Goal: Find specific page/section: Find specific page/section

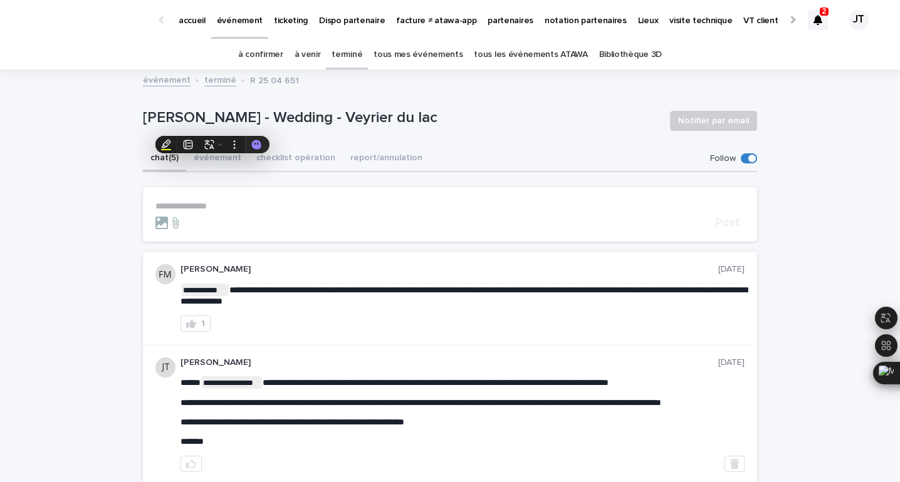
click at [358, 197] on section "**********" at bounding box center [450, 214] width 614 height 55
click at [204, 153] on button "événement" at bounding box center [217, 159] width 63 height 26
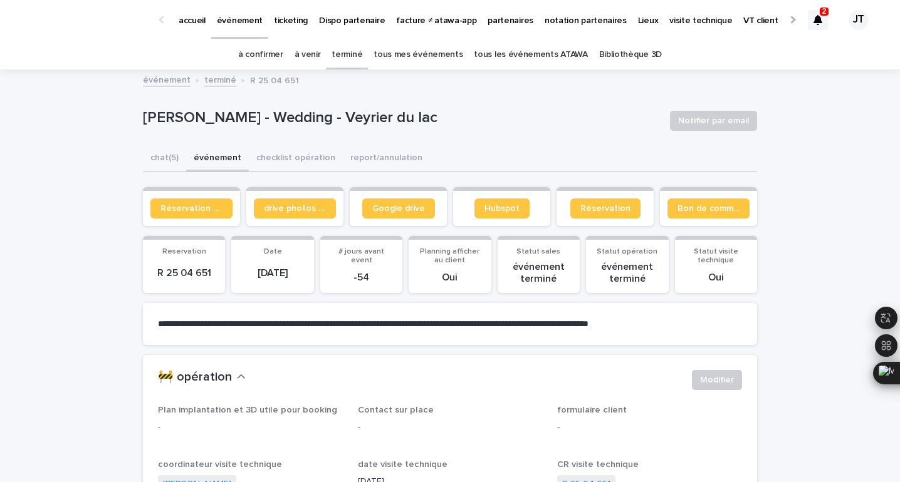
click at [312, 53] on link "à venir" at bounding box center [307, 54] width 26 height 29
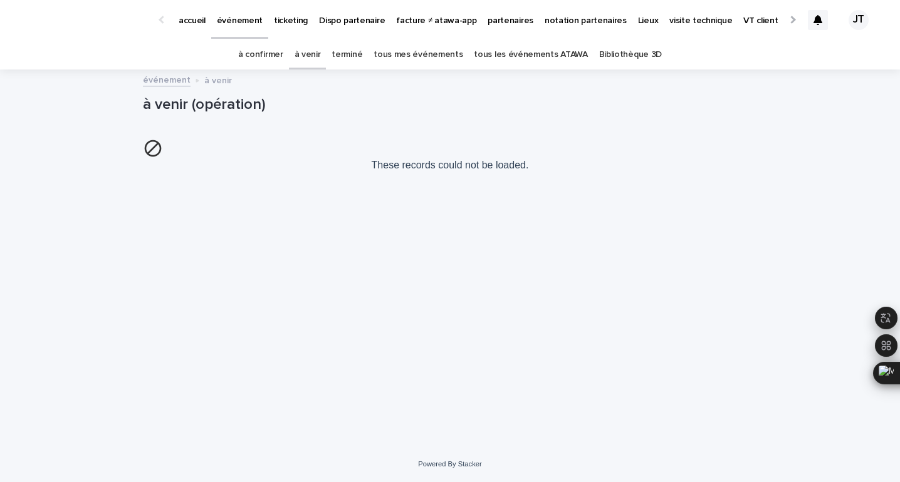
click at [274, 53] on link "à confirmer" at bounding box center [260, 54] width 45 height 29
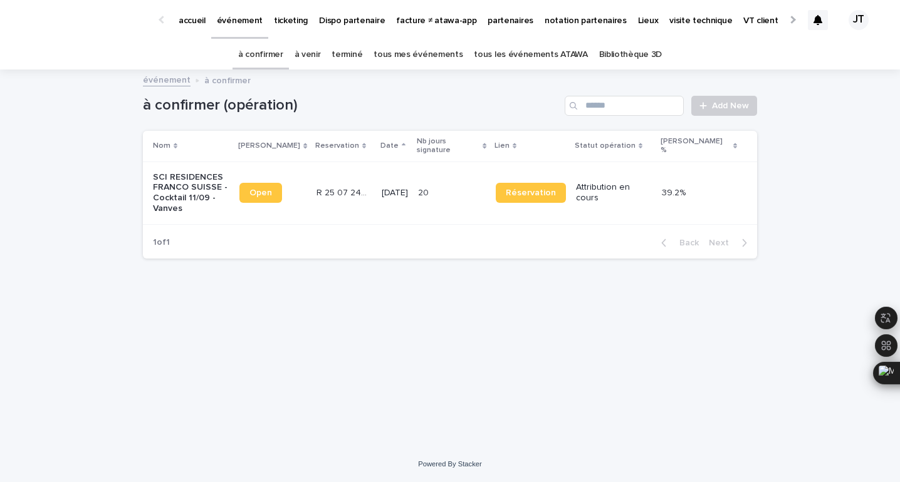
click at [311, 55] on link "à venir" at bounding box center [307, 54] width 26 height 29
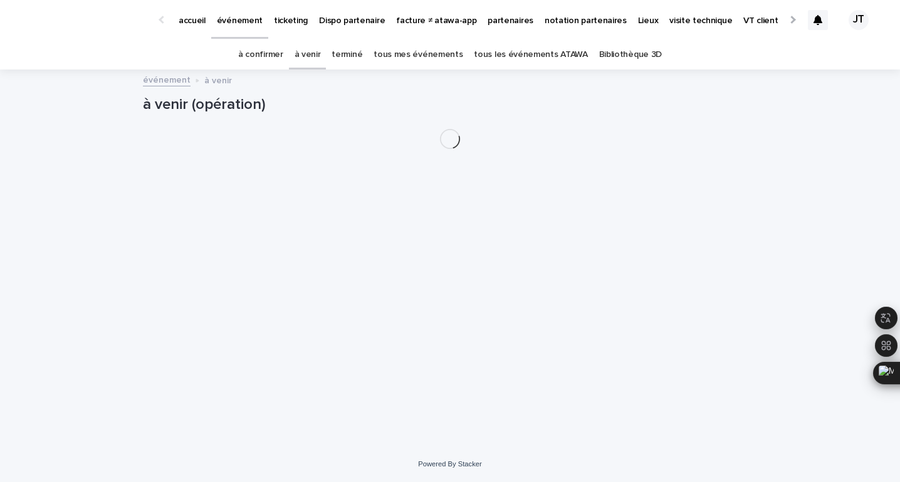
click at [311, 55] on link "à venir" at bounding box center [307, 54] width 26 height 29
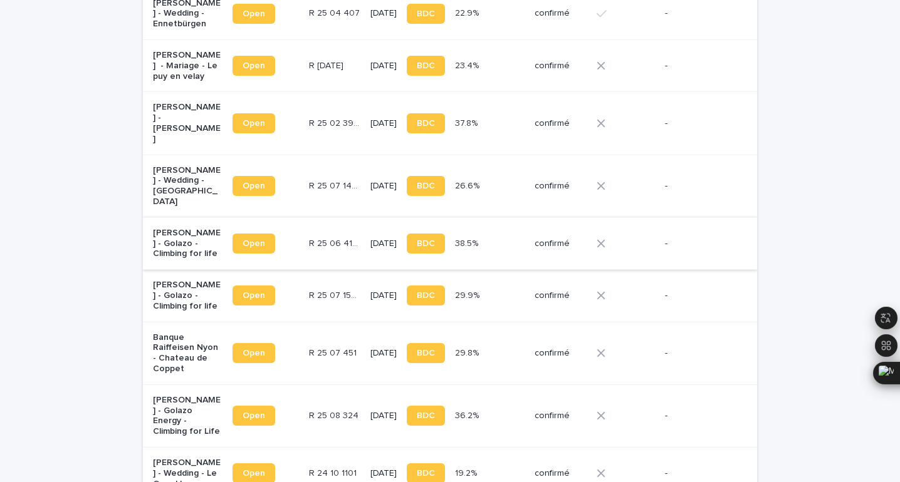
scroll to position [683, 0]
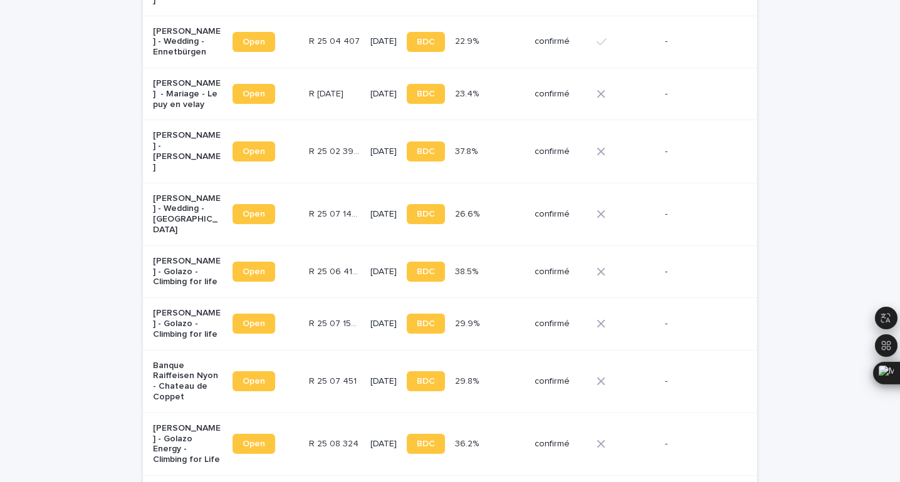
click at [313, 204] on div "R 25 07 1475 R 25 07 1475" at bounding box center [334, 214] width 51 height 21
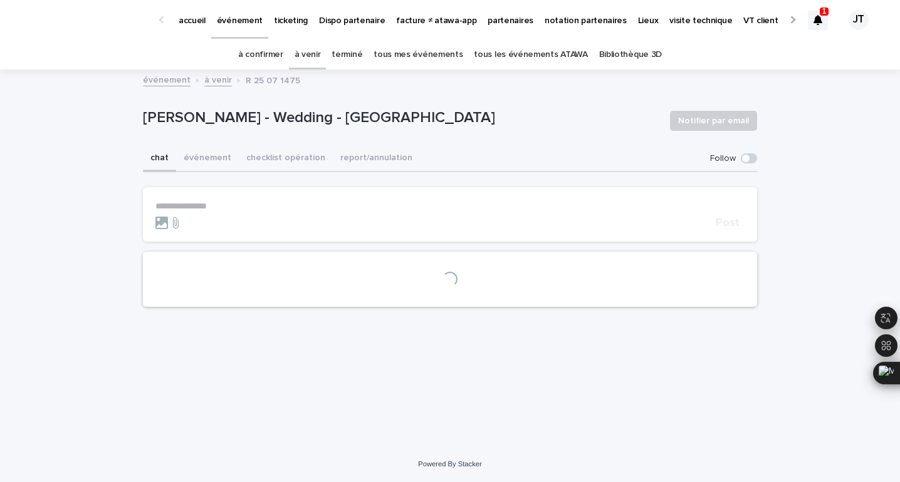
click at [226, 113] on p "[PERSON_NAME] - Wedding - [GEOGRAPHIC_DATA]" at bounding box center [401, 118] width 517 height 18
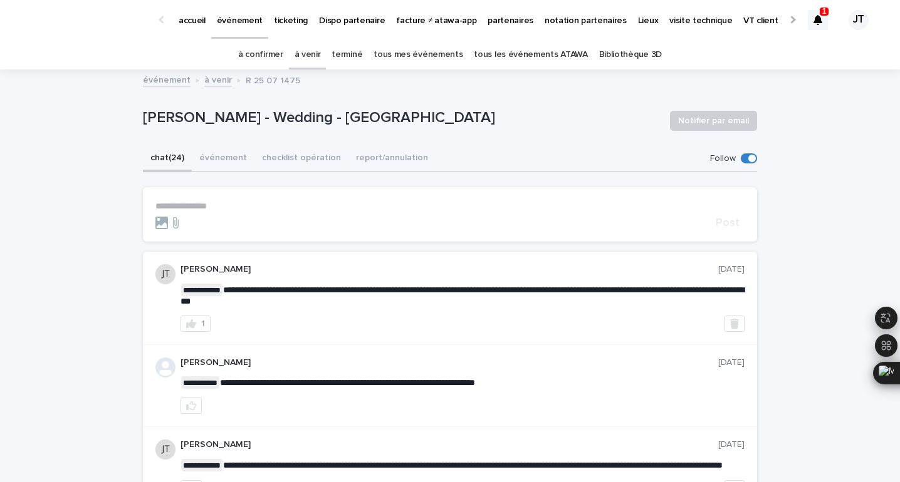
click at [226, 113] on p "[PERSON_NAME] - Wedding - [GEOGRAPHIC_DATA]" at bounding box center [401, 118] width 517 height 18
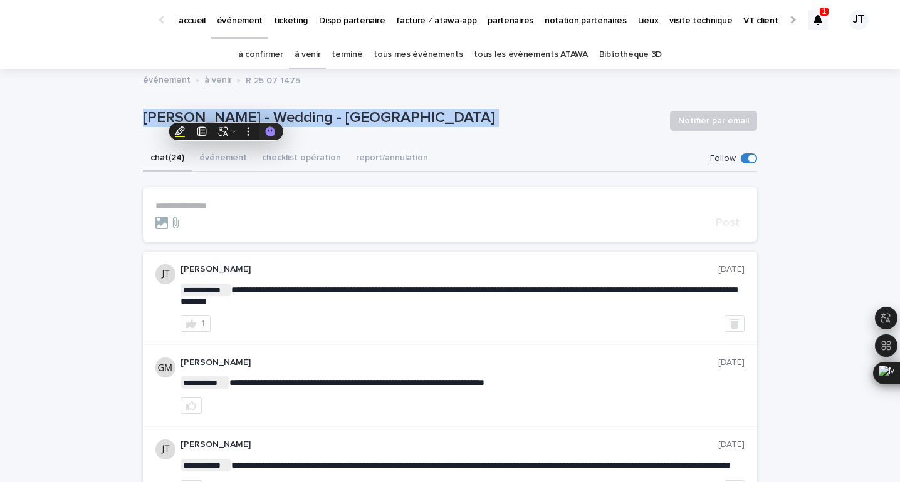
copy div "[PERSON_NAME] - Wedding - [GEOGRAPHIC_DATA] Notifier par email Sorry, there was…"
click at [239, 20] on p "événement" at bounding box center [240, 13] width 46 height 26
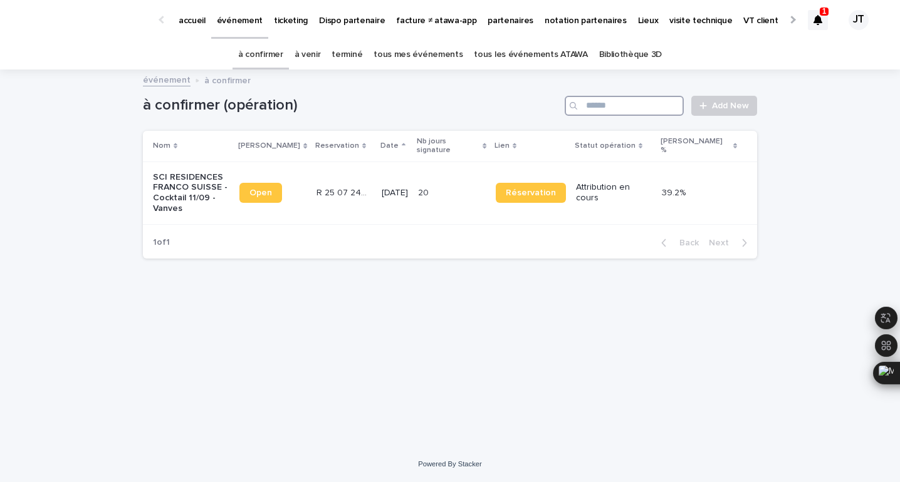
click at [660, 99] on input "Search" at bounding box center [624, 106] width 119 height 20
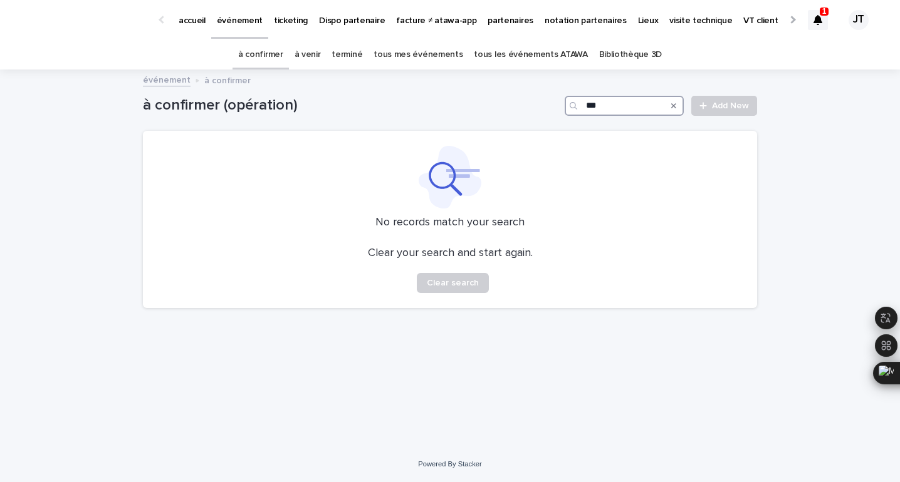
type input "***"
click at [312, 54] on link "à venir" at bounding box center [307, 54] width 26 height 29
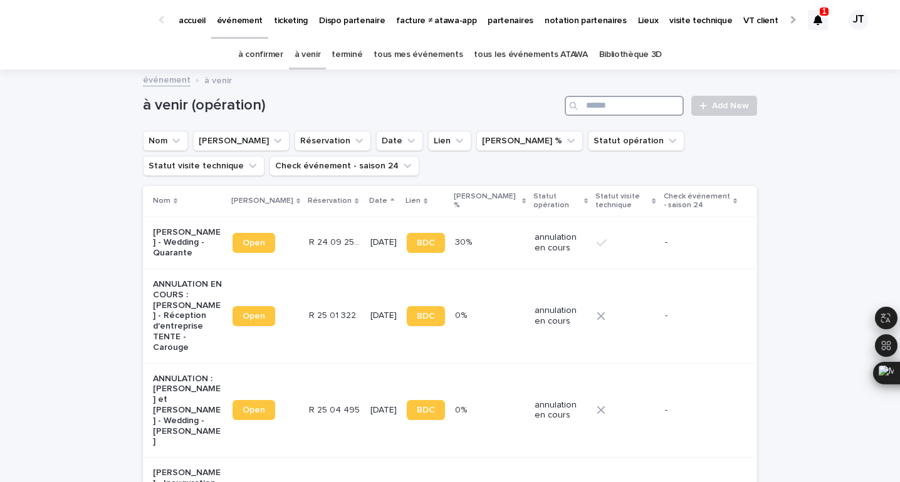
click at [657, 100] on input "Search" at bounding box center [624, 106] width 119 height 20
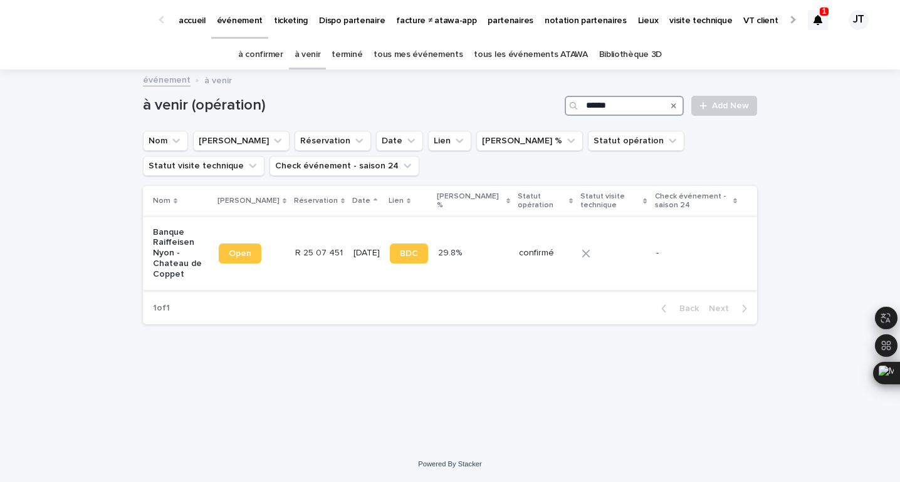
type input "******"
click at [348, 246] on td "[DATE]" at bounding box center [366, 253] width 36 height 73
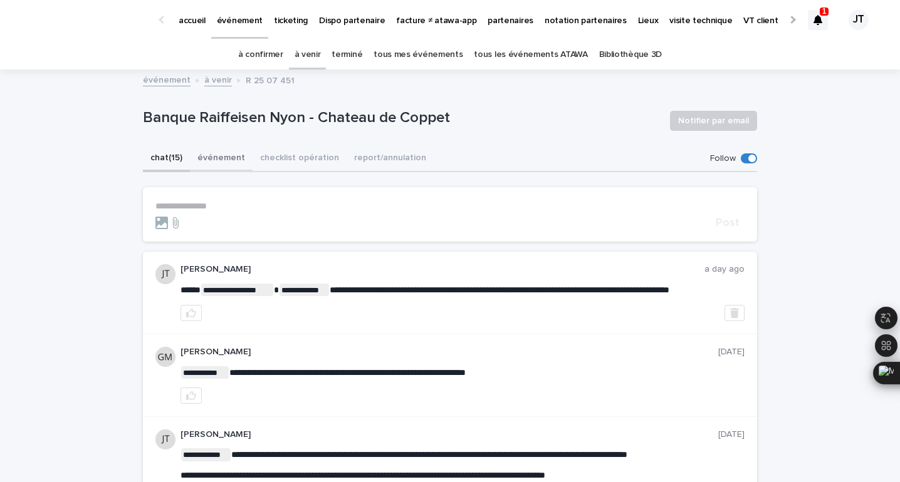
click at [211, 164] on button "événement" at bounding box center [221, 159] width 63 height 26
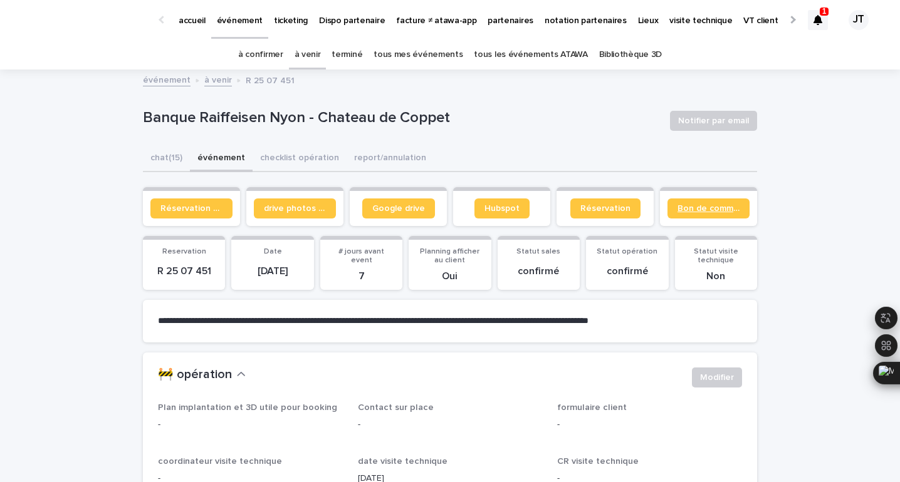
click at [725, 207] on span "Bon de commande" at bounding box center [708, 208] width 62 height 9
click at [540, 49] on link "tous les événements ATAWA" at bounding box center [530, 54] width 113 height 29
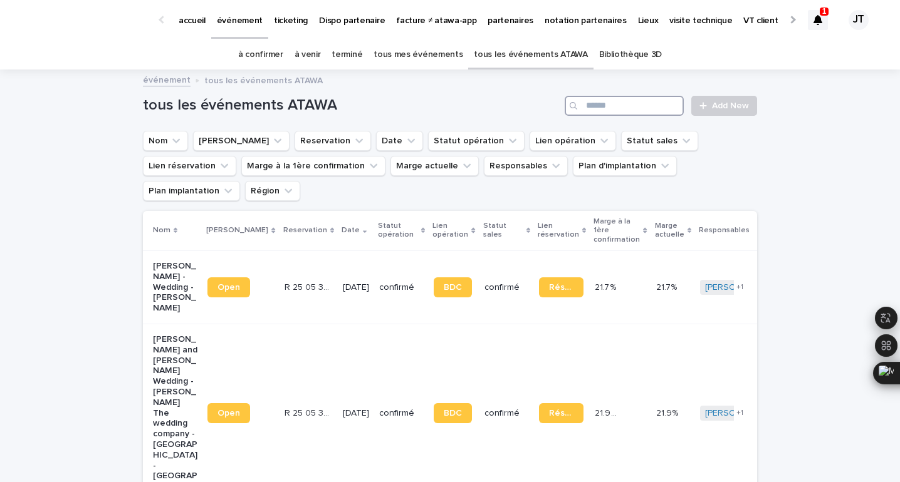
click at [614, 101] on input "Search" at bounding box center [624, 106] width 119 height 20
paste input "********"
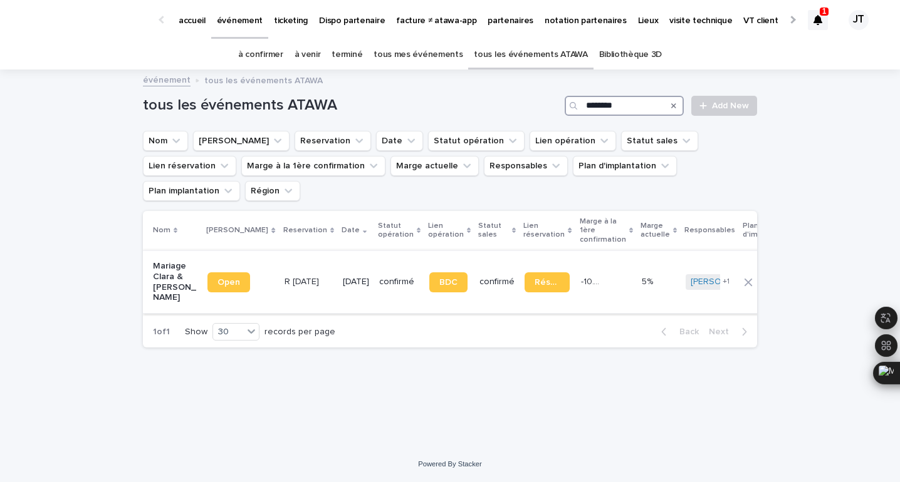
type input "********"
click at [338, 286] on td "[DATE]" at bounding box center [356, 282] width 36 height 63
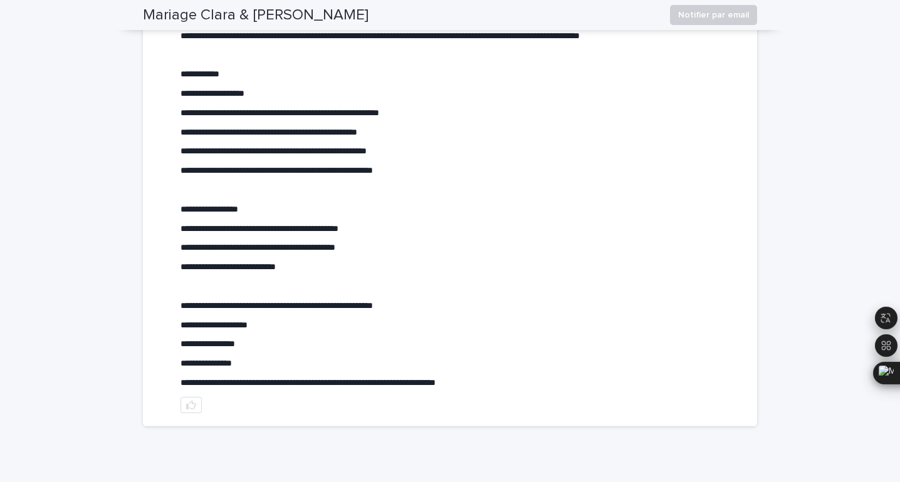
scroll to position [569, 0]
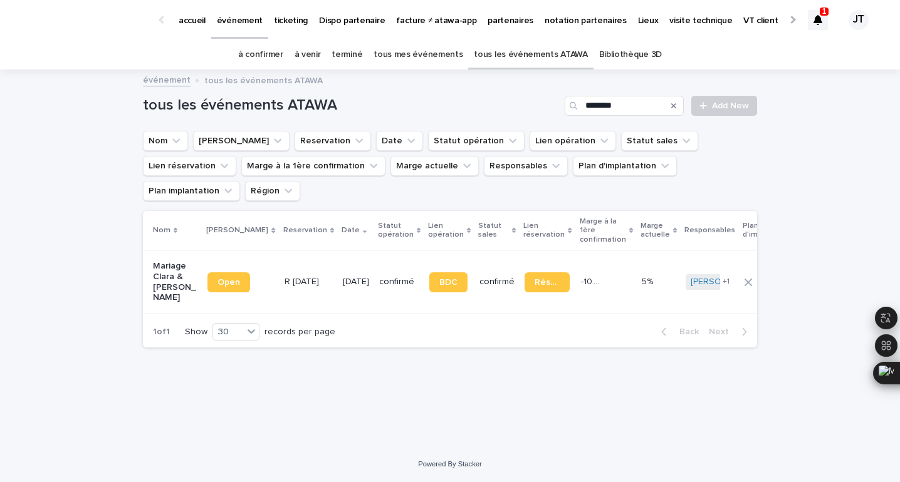
click at [284, 274] on p "R [DATE]" at bounding box center [302, 280] width 37 height 13
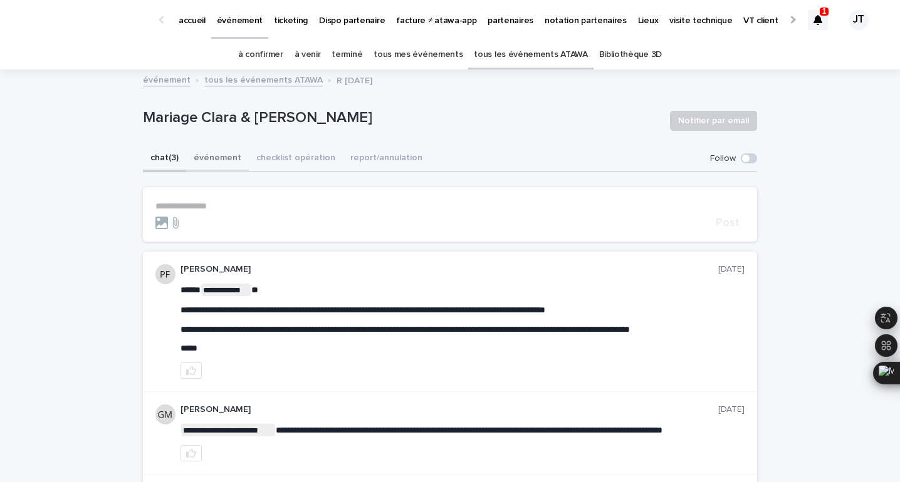
click at [217, 164] on button "événement" at bounding box center [217, 159] width 63 height 26
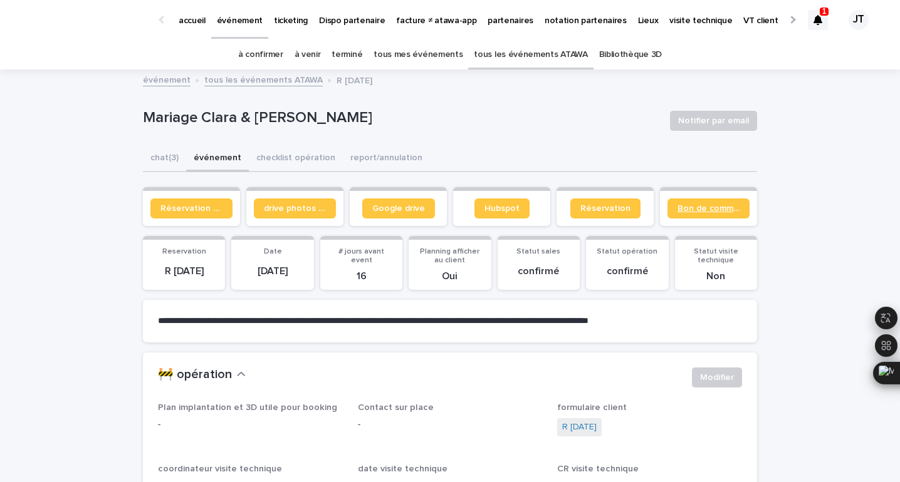
click at [701, 217] on link "Bon de commande" at bounding box center [708, 209] width 82 height 20
click at [573, 44] on link "tous les événements ATAWA" at bounding box center [530, 54] width 113 height 29
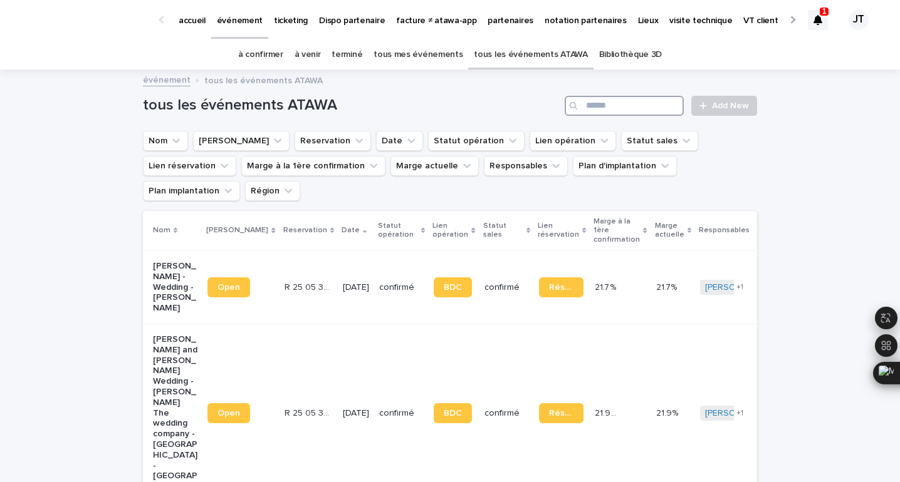
click at [605, 98] on input "Search" at bounding box center [624, 106] width 119 height 20
paste input "********"
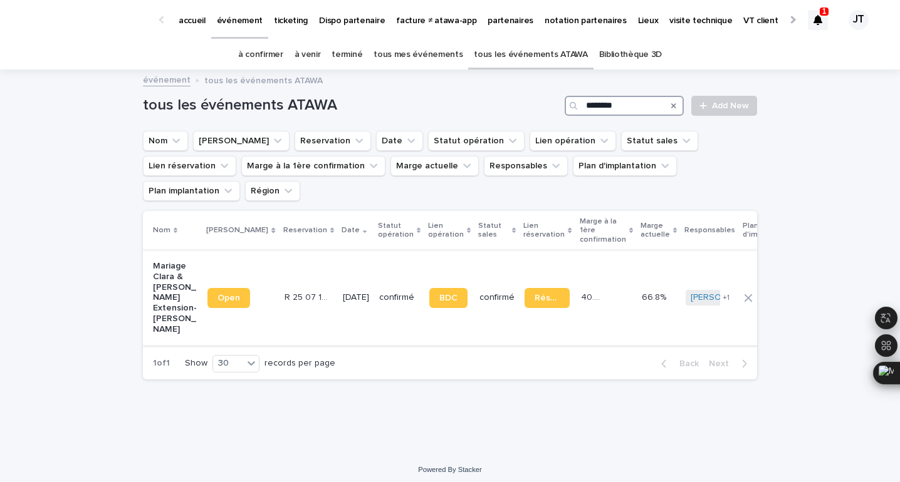
type input "********"
click at [338, 286] on td "[DATE]" at bounding box center [356, 298] width 36 height 95
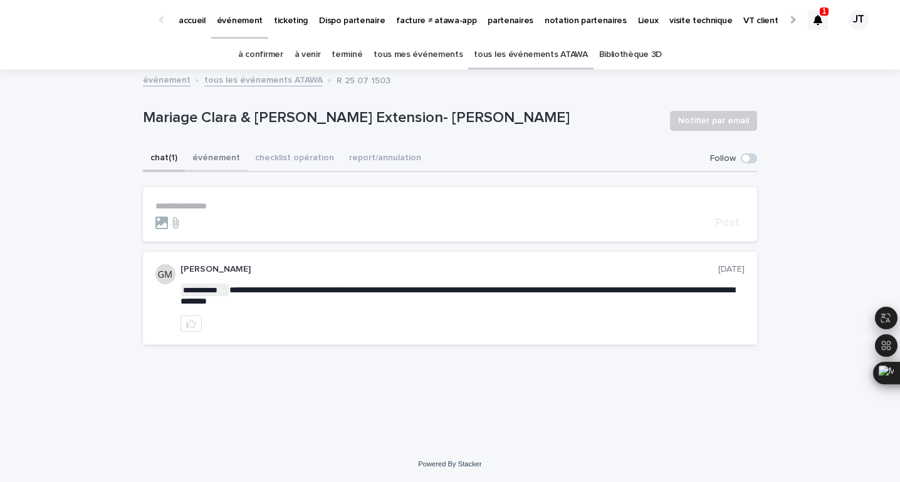
click at [215, 159] on button "événement" at bounding box center [216, 159] width 63 height 26
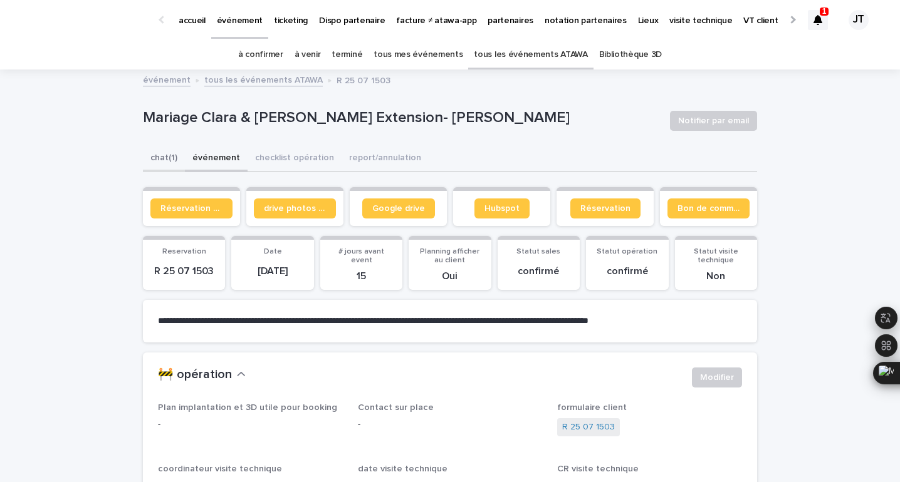
click at [154, 156] on button "chat (1)" at bounding box center [164, 159] width 42 height 26
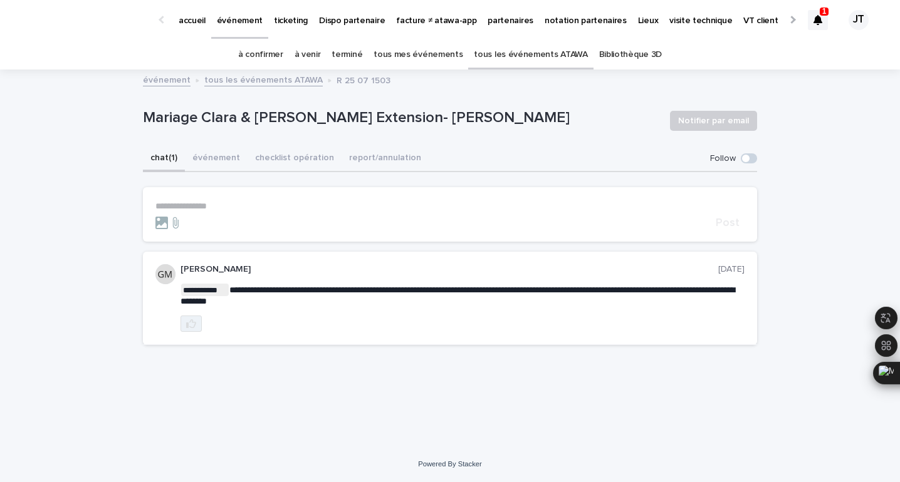
click at [189, 323] on icon "button" at bounding box center [191, 324] width 10 height 10
click at [206, 155] on button "événement" at bounding box center [216, 159] width 63 height 26
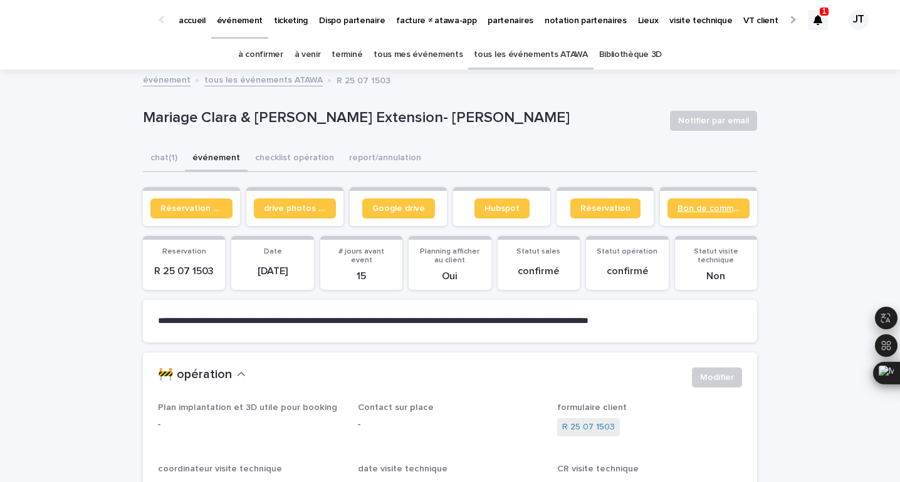
click at [699, 208] on span "Bon de commande" at bounding box center [708, 208] width 62 height 9
click at [391, 209] on span "Google drive" at bounding box center [398, 208] width 53 height 9
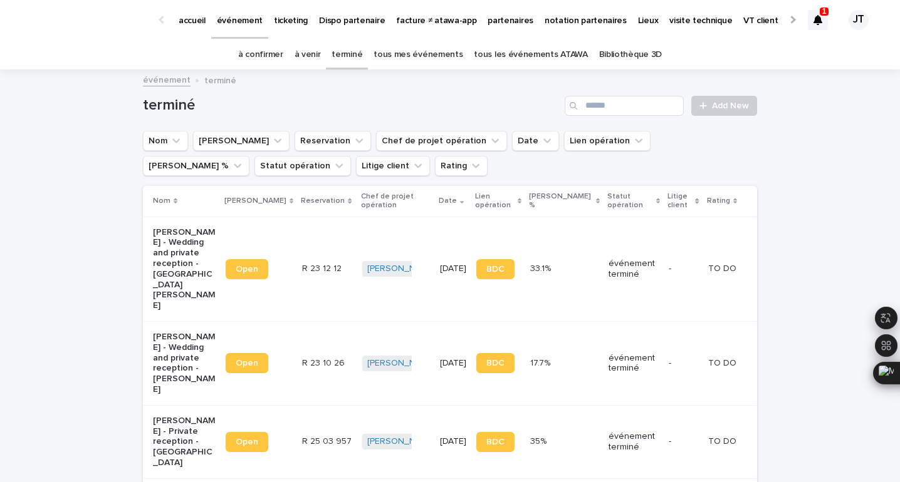
click at [312, 51] on link "à venir" at bounding box center [307, 54] width 26 height 29
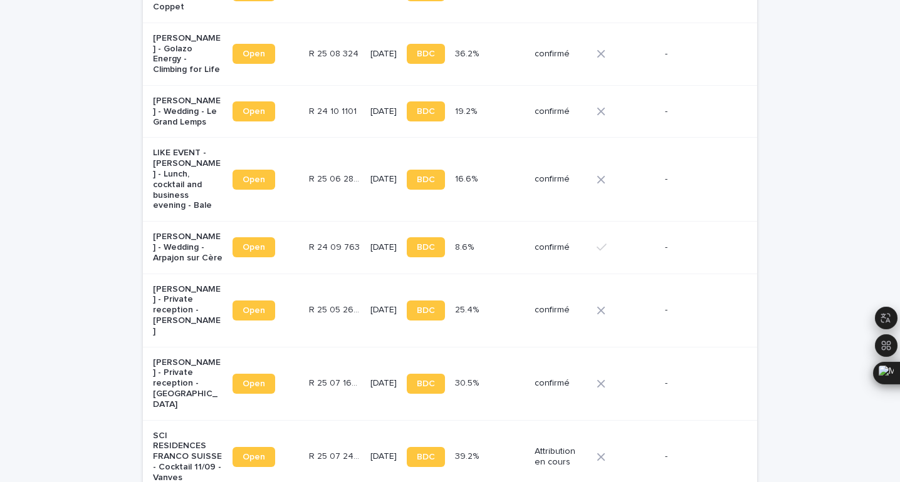
scroll to position [1058, 0]
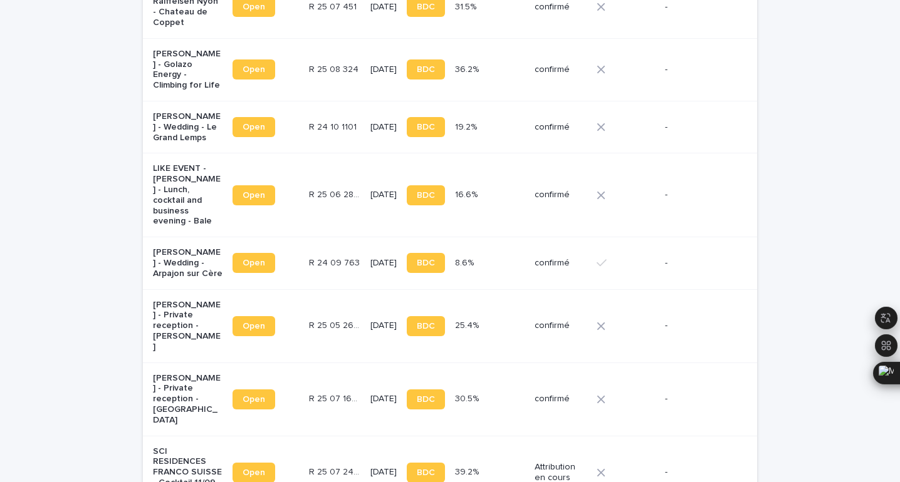
click at [365, 363] on td "[DATE]" at bounding box center [383, 399] width 36 height 73
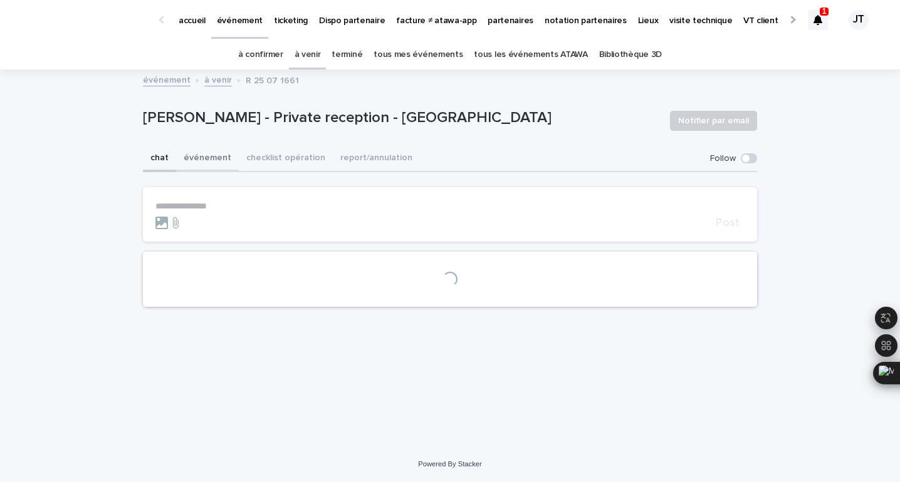
click at [200, 160] on button "événement" at bounding box center [207, 159] width 63 height 26
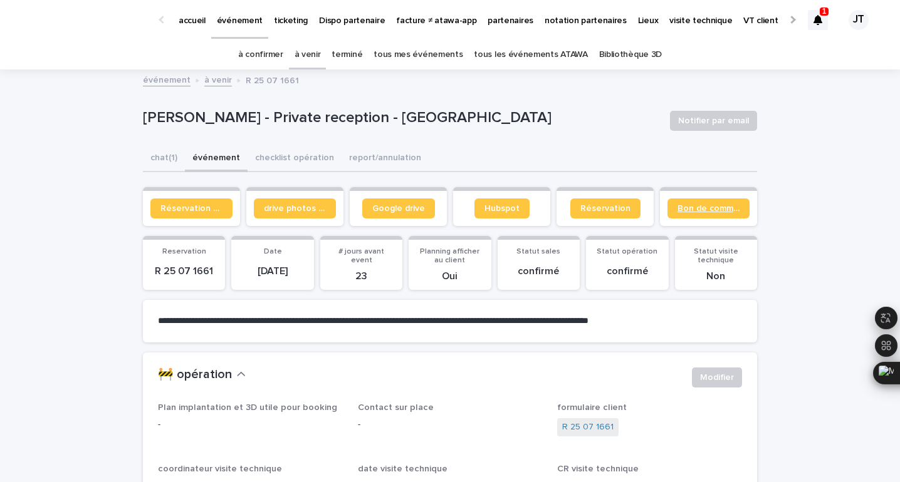
click at [674, 211] on link "Bon de commande" at bounding box center [708, 209] width 82 height 20
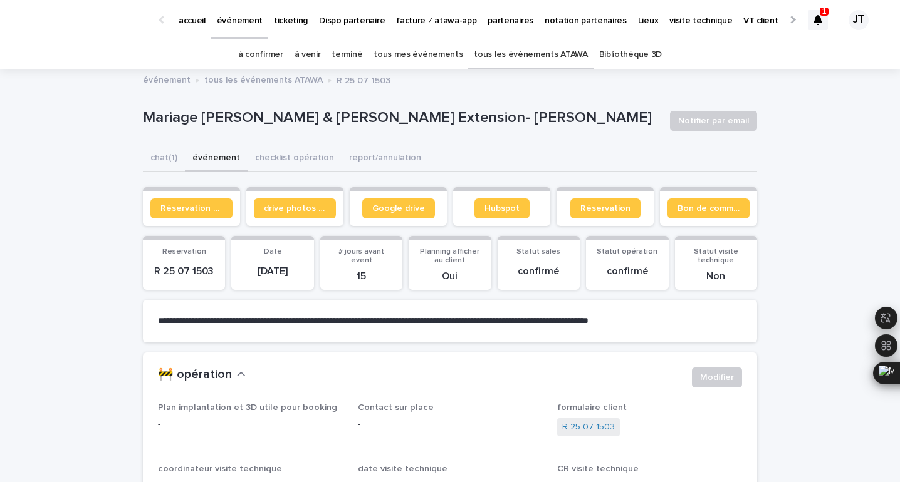
click at [203, 25] on p "accueil" at bounding box center [192, 13] width 27 height 26
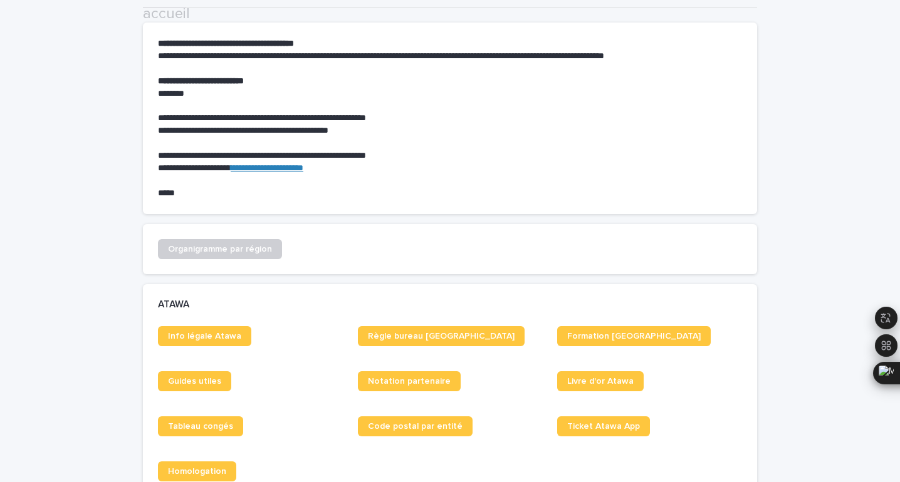
scroll to position [305, 0]
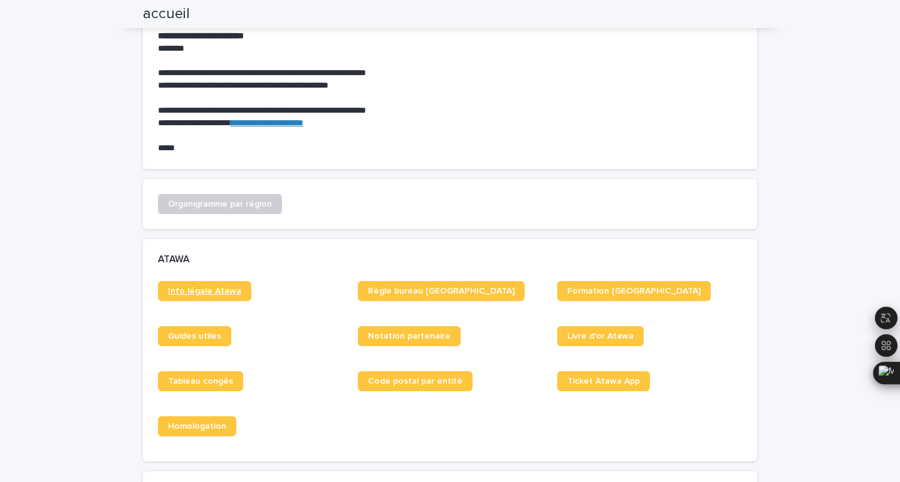
click at [206, 287] on span "Info légale Atawa" at bounding box center [204, 291] width 73 height 9
